Goal: Information Seeking & Learning: Learn about a topic

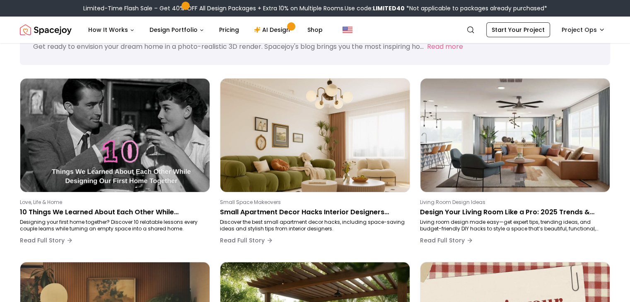
scroll to position [41, 0]
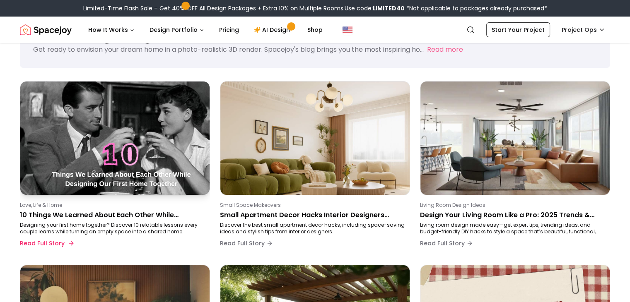
click at [105, 208] on div "Love, Life & Home 10 Things We Learned About Each Other While Designing Our Fir…" at bounding box center [113, 227] width 187 height 50
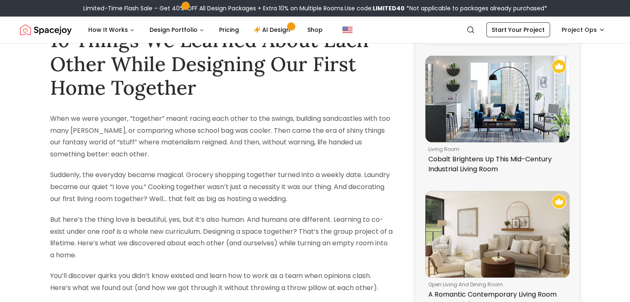
scroll to position [28, 0]
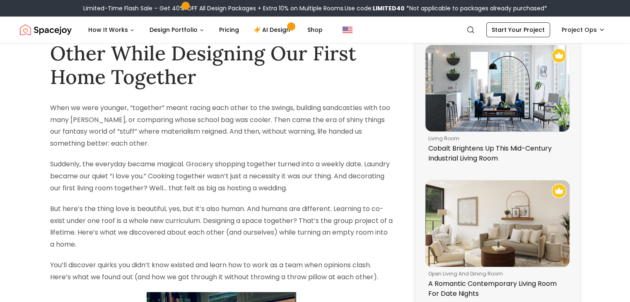
scroll to position [0, 0]
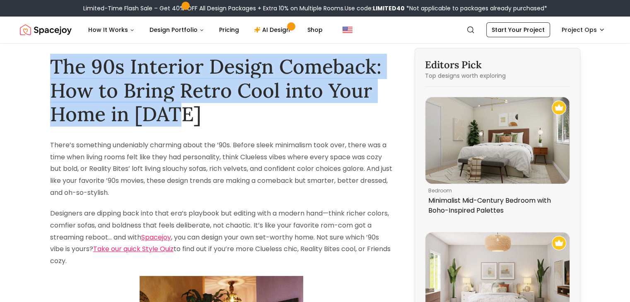
drag, startPoint x: 51, startPoint y: 58, endPoint x: 202, endPoint y: 114, distance: 161.0
click at [202, 114] on h1 "The 90s Interior Design Comeback: How to Bring Retro Cool into Your Home in 2025" at bounding box center [221, 91] width 343 height 72
copy h1 "The 90s Interior Design Comeback: How to Bring Retro Cool into Your Home in [DA…"
click at [208, 99] on h1 "The 90s Interior Design Comeback: How to Bring Retro Cool into Your Home in [DA…" at bounding box center [221, 91] width 343 height 72
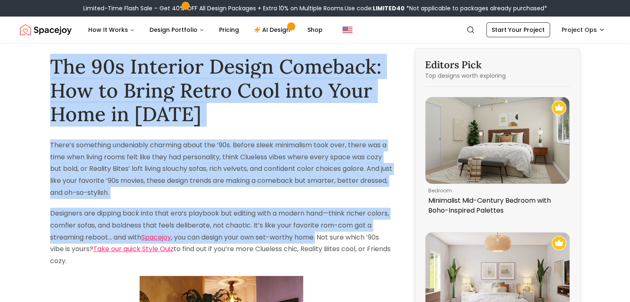
drag, startPoint x: 50, startPoint y: 61, endPoint x: 328, endPoint y: 241, distance: 330.9
copy div "The 90s Interior Design Comeback: How to Bring Retro Cool into Your Home in 202…"
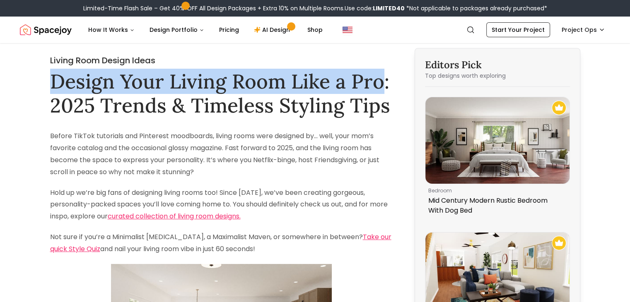
drag, startPoint x: 47, startPoint y: 80, endPoint x: 384, endPoint y: 85, distance: 336.4
click at [69, 83] on h1 "Design Your Living Room Like a Pro: 2025 Trends & Timeless Styling Tips" at bounding box center [221, 94] width 343 height 48
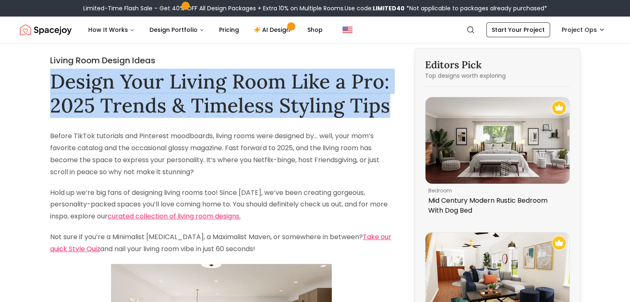
drag, startPoint x: 52, startPoint y: 80, endPoint x: 392, endPoint y: 104, distance: 340.9
click at [392, 104] on h1 "Design Your Living Room Like a Pro: 2025 Trends & Timeless Styling Tips" at bounding box center [221, 94] width 343 height 48
copy h1 "Design Your Living Room Like a Pro: 2025 Trends & Timeless Styling Tips"
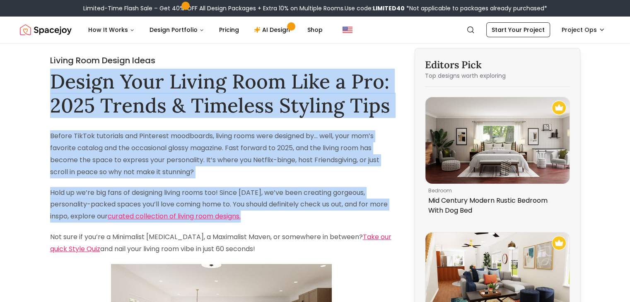
drag, startPoint x: 46, startPoint y: 80, endPoint x: 327, endPoint y: 214, distance: 311.4
copy div "Design Your Living Room Like a Pro: 2025 Trends & Timeless Styling Tips Before …"
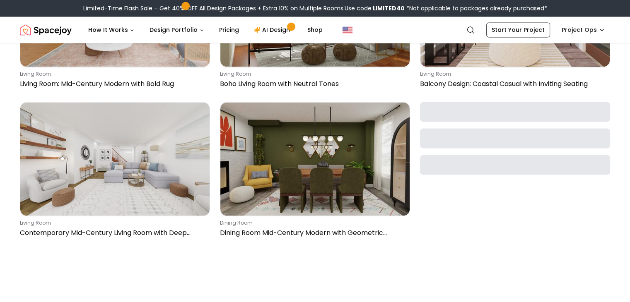
scroll to position [1450, 0]
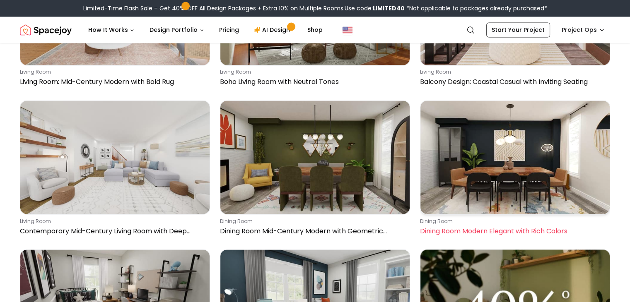
click at [477, 226] on p "Dining Room Modern Elegant with Rich Colors" at bounding box center [513, 231] width 187 height 10
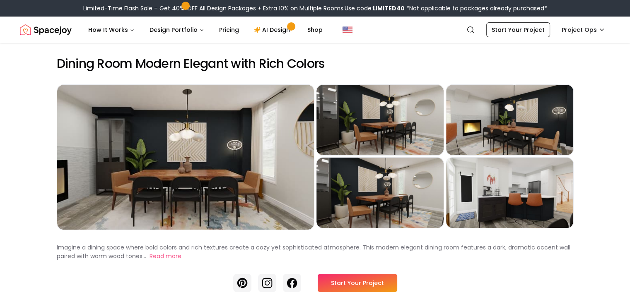
click at [150, 261] on button "Read more" at bounding box center [166, 256] width 32 height 9
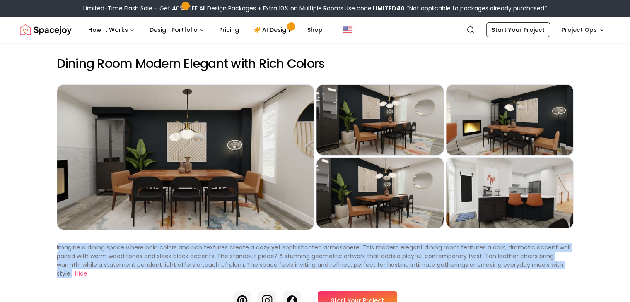
drag, startPoint x: 27, startPoint y: 259, endPoint x: 424, endPoint y: 282, distance: 397.5
click at [424, 278] on div "Imagine a dining space where bold colors and rich textures create a cozy yet so…" at bounding box center [315, 261] width 517 height 35
copy p "magine a dining space where bold colors and rich textures create a cozy yet sop…"
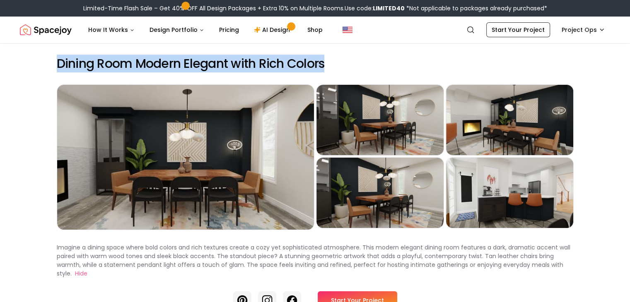
drag, startPoint x: 27, startPoint y: 65, endPoint x: 307, endPoint y: 53, distance: 279.8
